Goal: Task Accomplishment & Management: Manage account settings

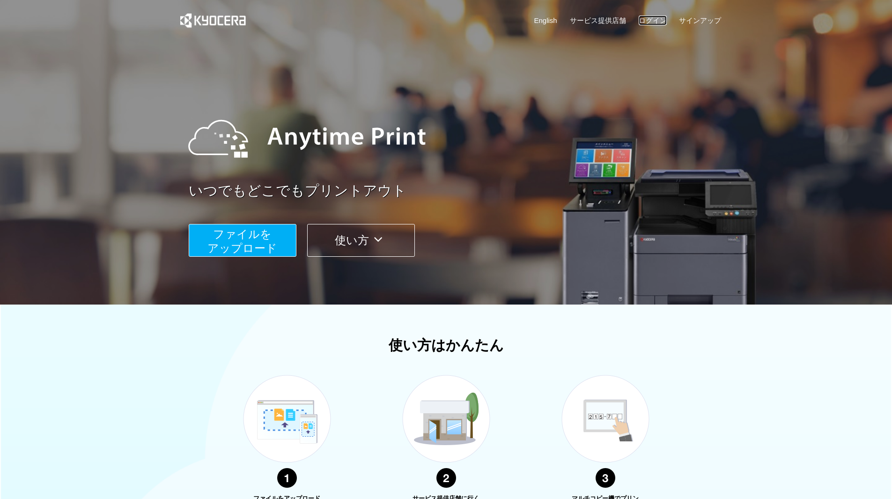
click at [653, 20] on link "ログイン" at bounding box center [652, 20] width 28 height 10
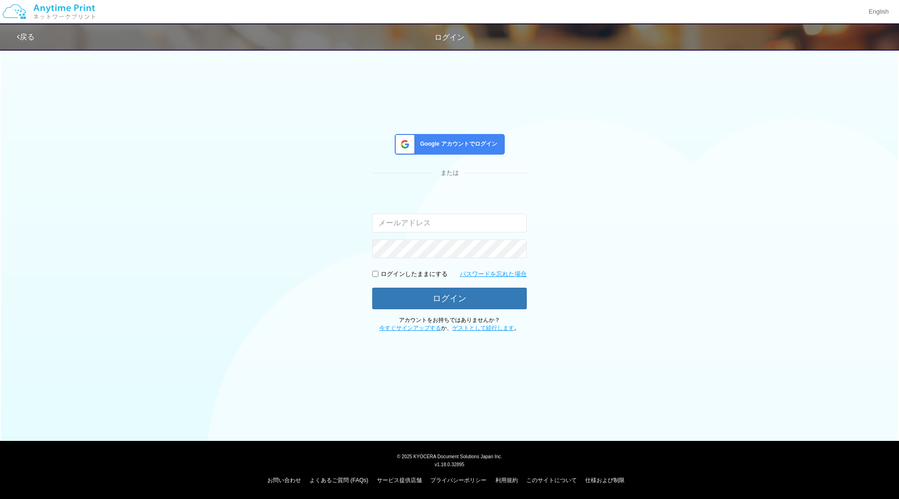
click at [461, 143] on span "Google アカウントでログイン" at bounding box center [456, 144] width 81 height 8
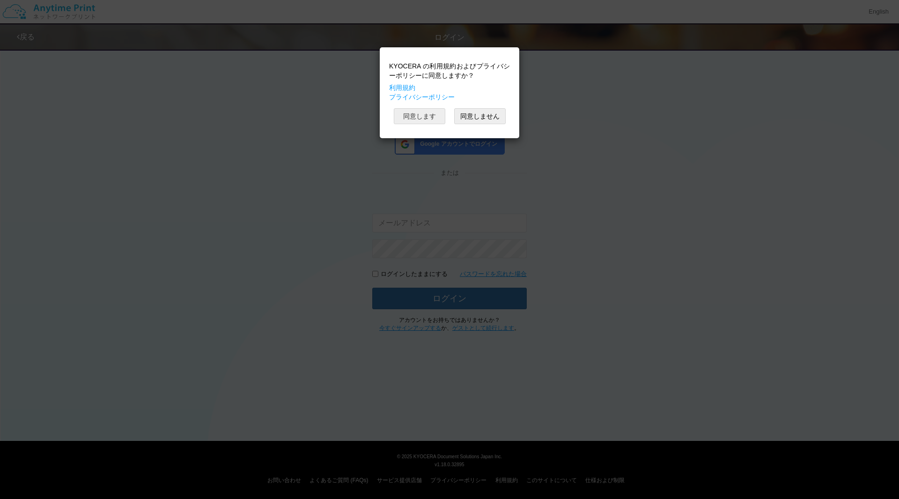
click at [407, 114] on button "同意します" at bounding box center [419, 116] width 51 height 16
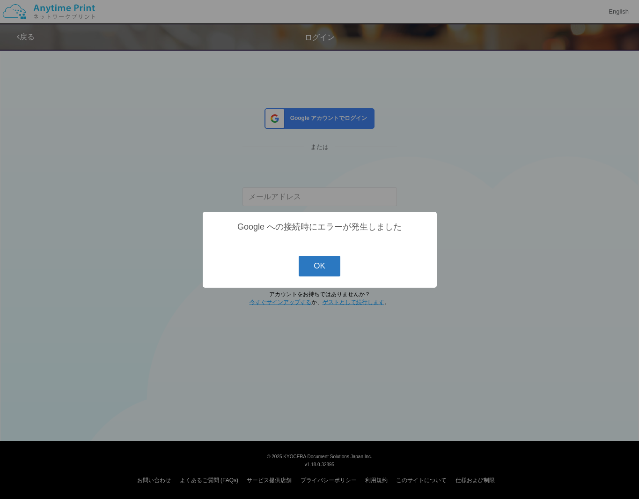
click at [311, 263] on button "OK" at bounding box center [320, 266] width 42 height 21
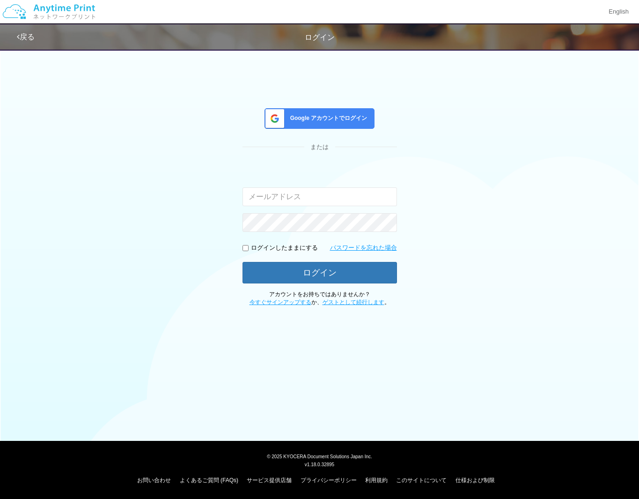
click at [348, 114] on span "Google アカウントでログイン" at bounding box center [326, 118] width 81 height 8
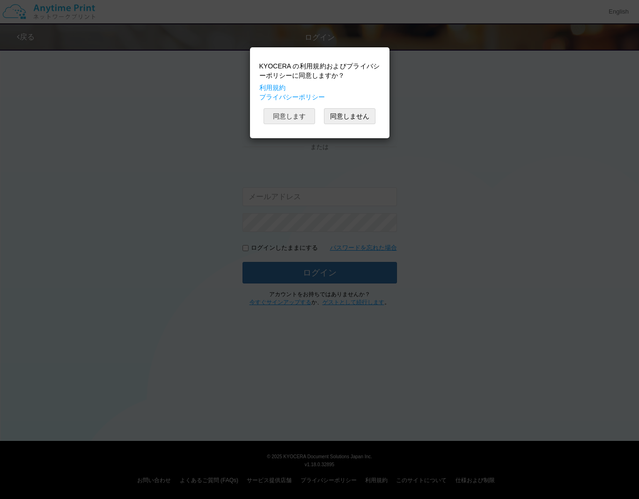
click at [294, 118] on button "同意します" at bounding box center [289, 116] width 51 height 16
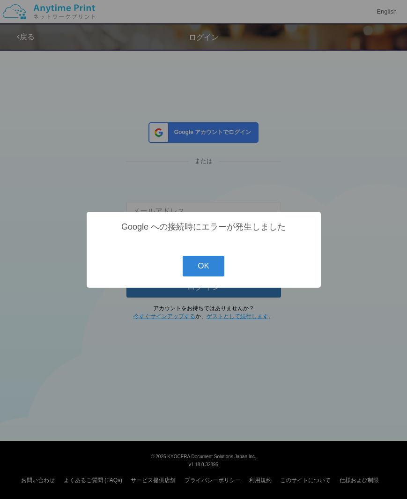
click at [347, 178] on div "? ! i Google への接続時にエラーが発生しました OK Cancel ×" at bounding box center [203, 249] width 407 height 499
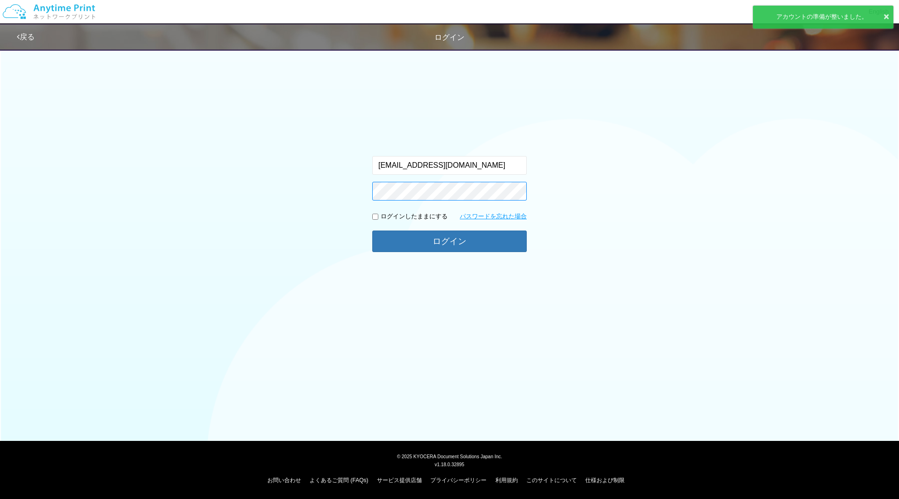
click at [372, 230] on button "ログイン" at bounding box center [449, 241] width 154 height 22
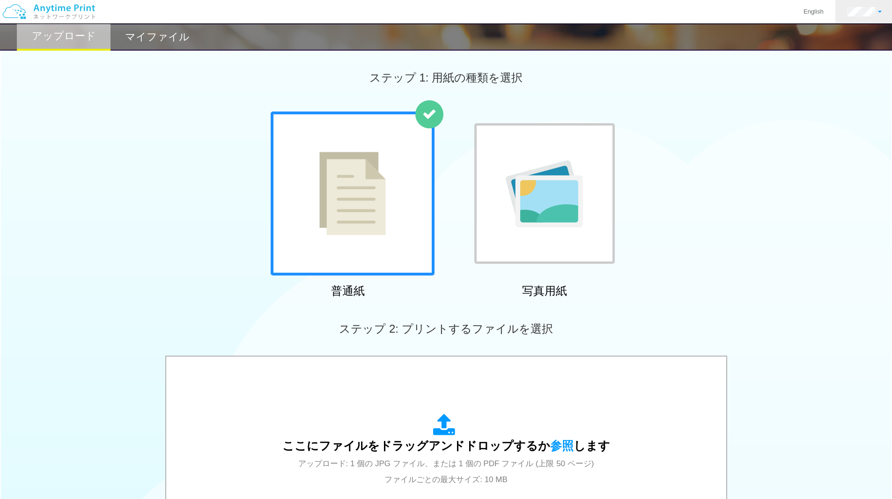
click at [863, 18] on link at bounding box center [864, 11] width 58 height 23
click at [862, 62] on link "ログアウト" at bounding box center [849, 61] width 74 height 16
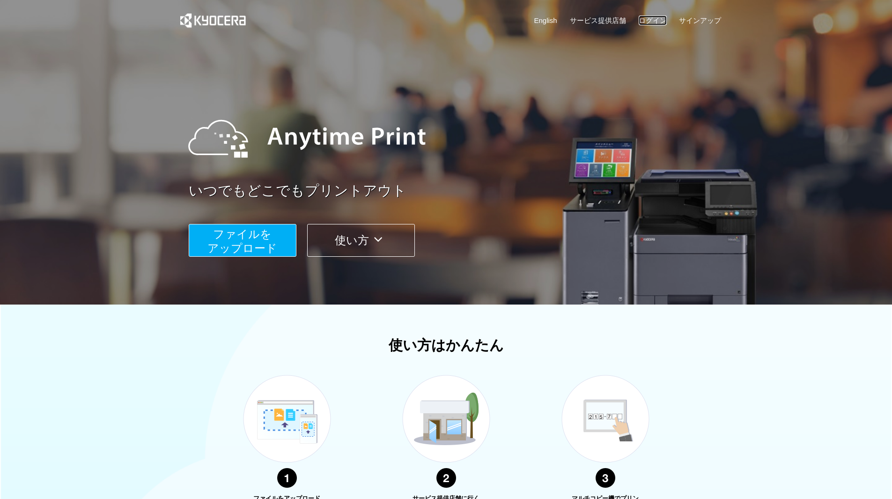
click at [659, 18] on link "ログイン" at bounding box center [652, 20] width 28 height 10
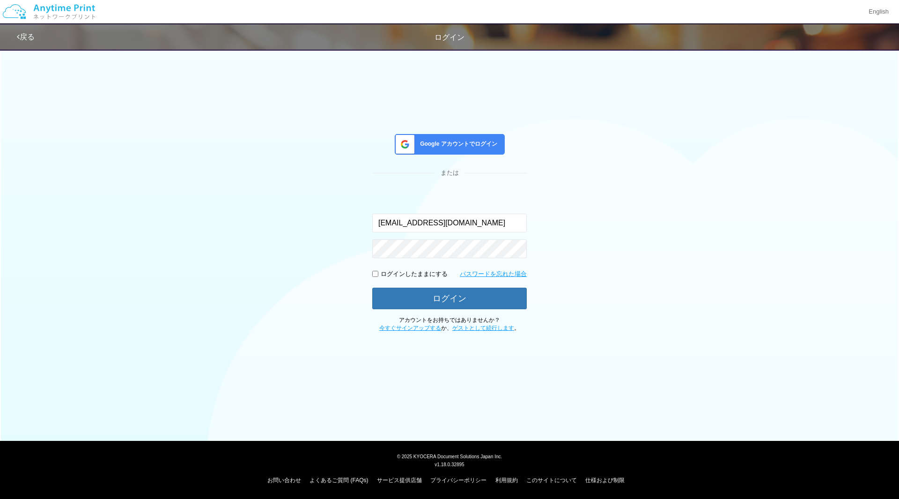
click at [473, 142] on span "Google アカウントでログイン" at bounding box center [456, 144] width 81 height 8
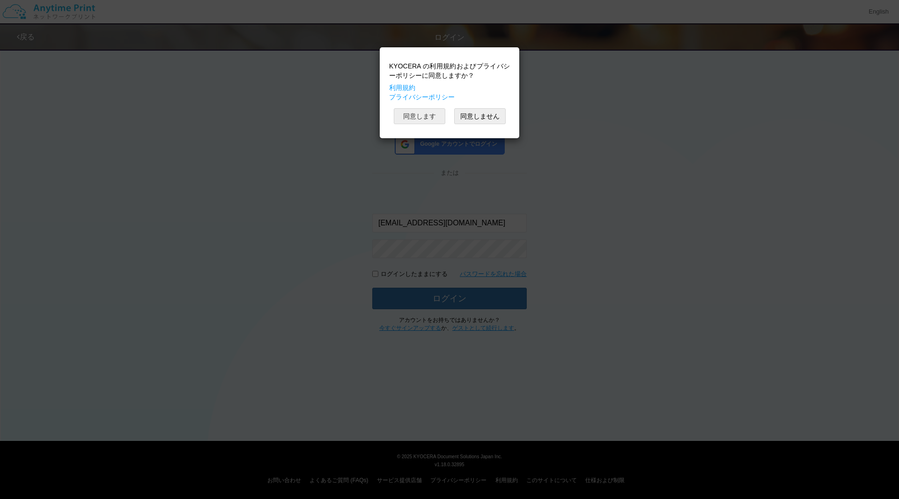
click at [432, 114] on button "同意します" at bounding box center [419, 116] width 51 height 16
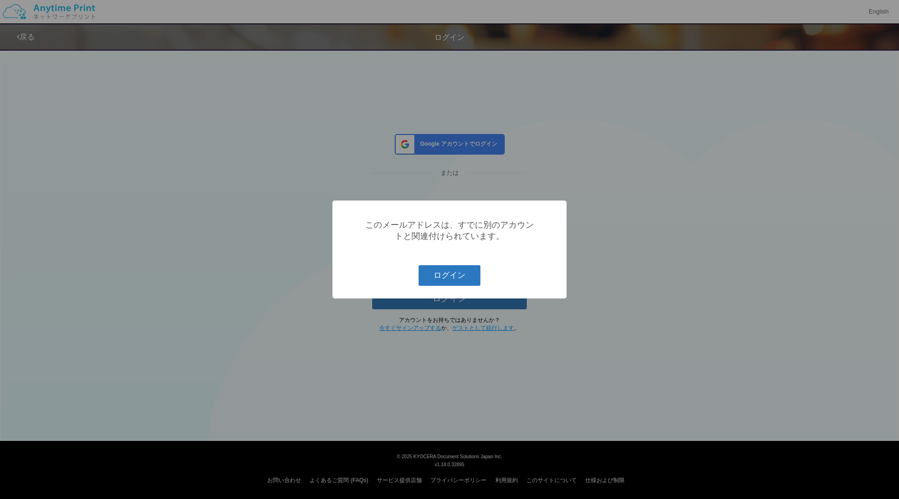
click at [458, 272] on button "ログイン" at bounding box center [449, 275] width 62 height 21
